Goal: Obtain resource: Obtain resource

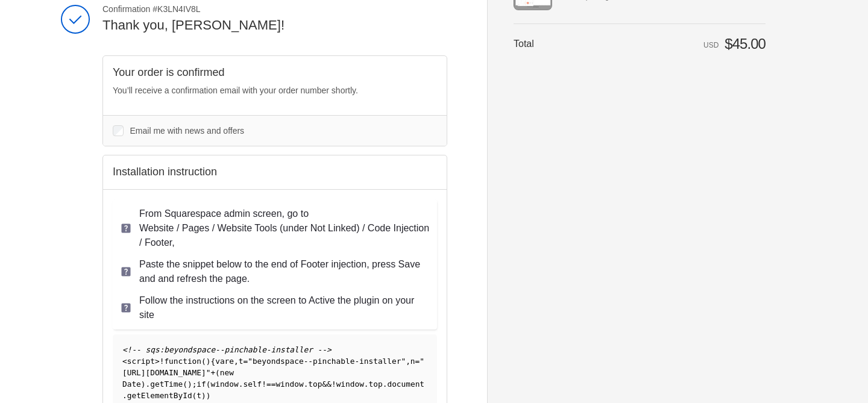
scroll to position [151, 0]
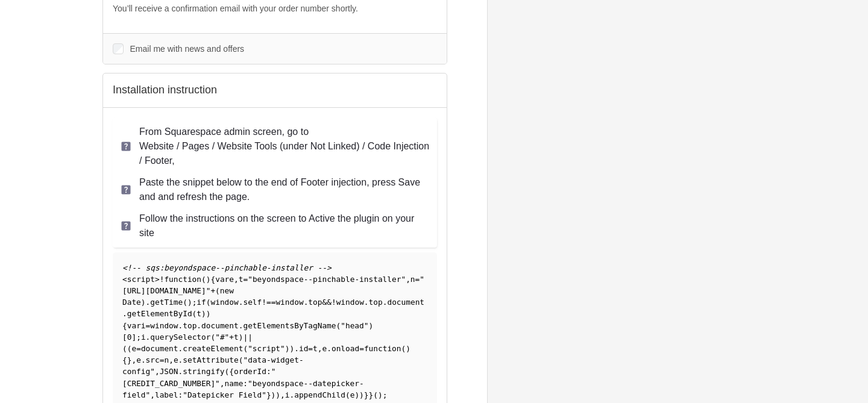
click at [202, 287] on span ""[URL][DOMAIN_NAME]"" at bounding box center [273, 285] width 302 height 20
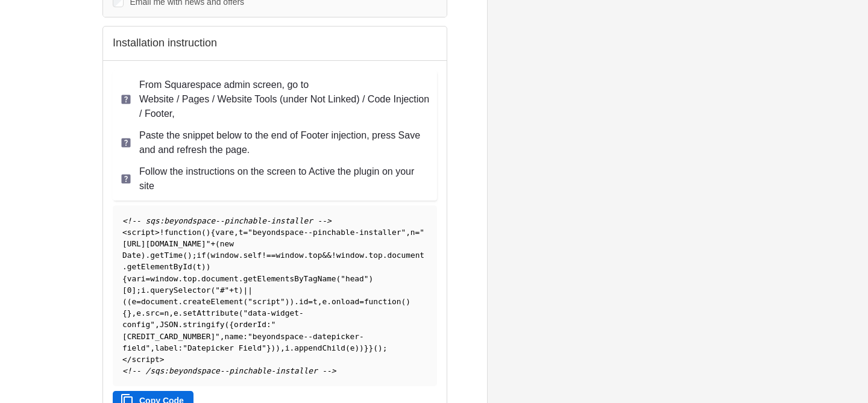
scroll to position [303, 0]
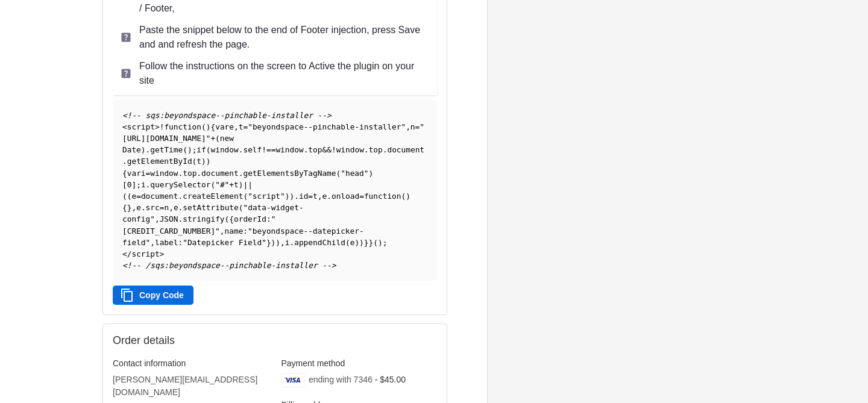
click at [160, 292] on button "Copy Code" at bounding box center [153, 295] width 81 height 19
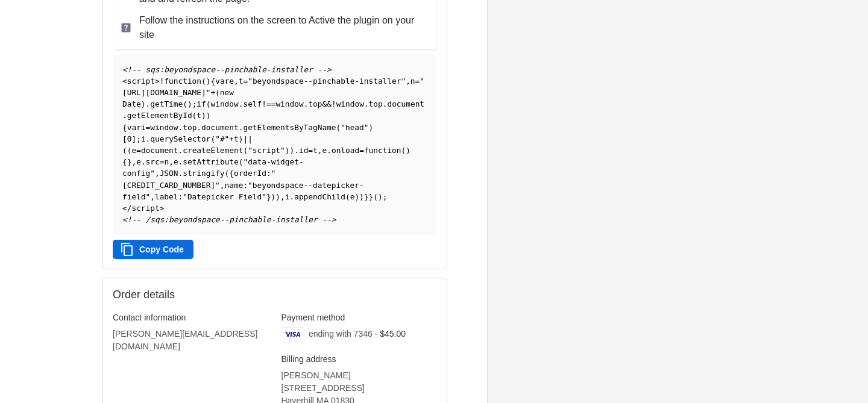
click at [178, 257] on button "Copy Code" at bounding box center [153, 249] width 81 height 19
click at [148, 257] on button "Copy Code" at bounding box center [153, 249] width 81 height 19
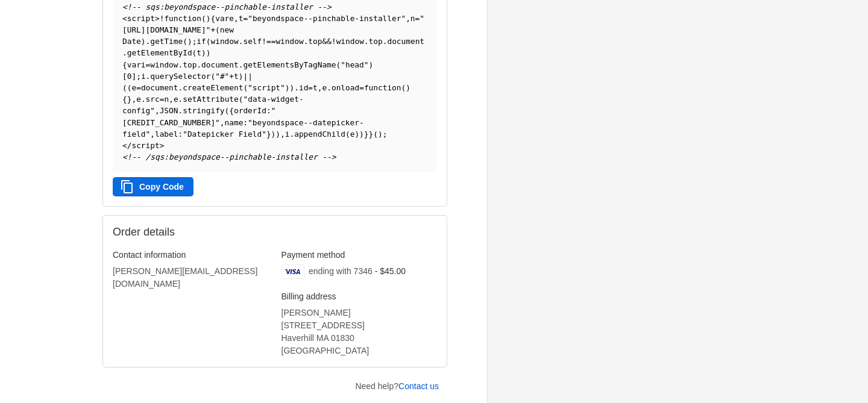
scroll to position [315, 0]
